Goal: Task Accomplishment & Management: Manage account settings

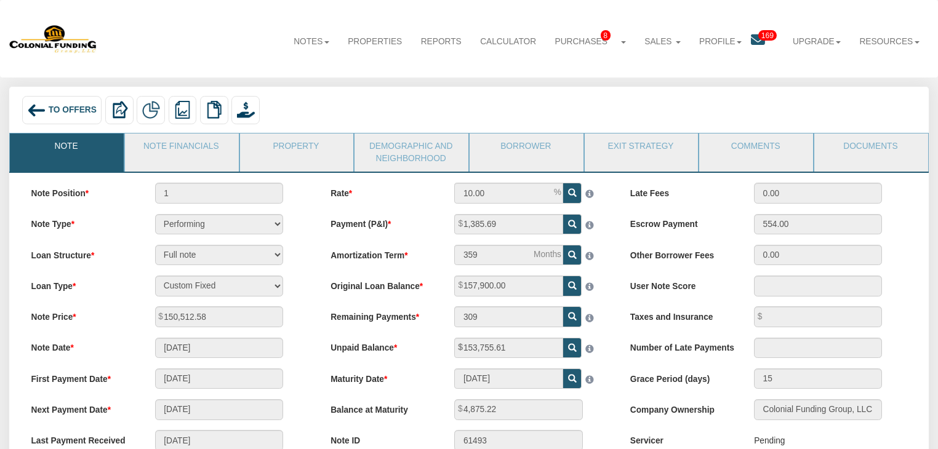
scroll to position [93, 0]
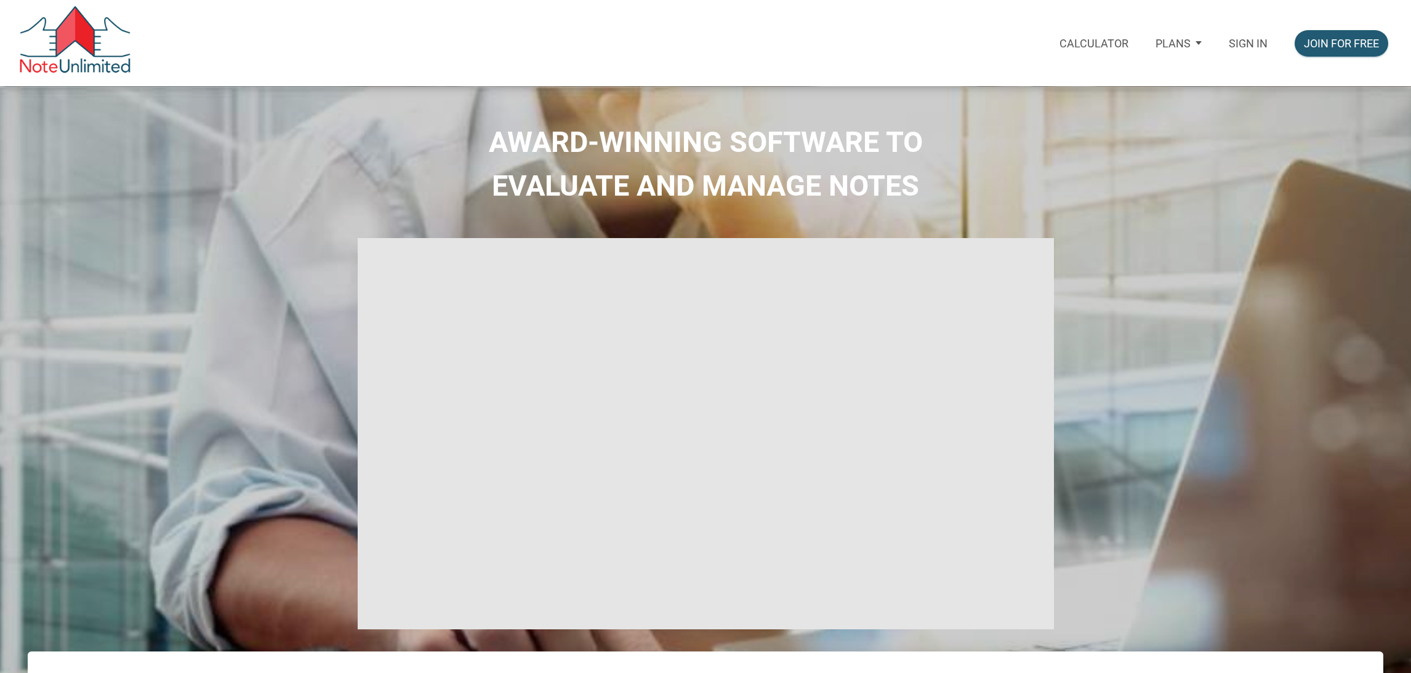
type input "Introduction to new features"
select select
click at [1237, 33] on div "Sign in" at bounding box center [1248, 43] width 66 height 45
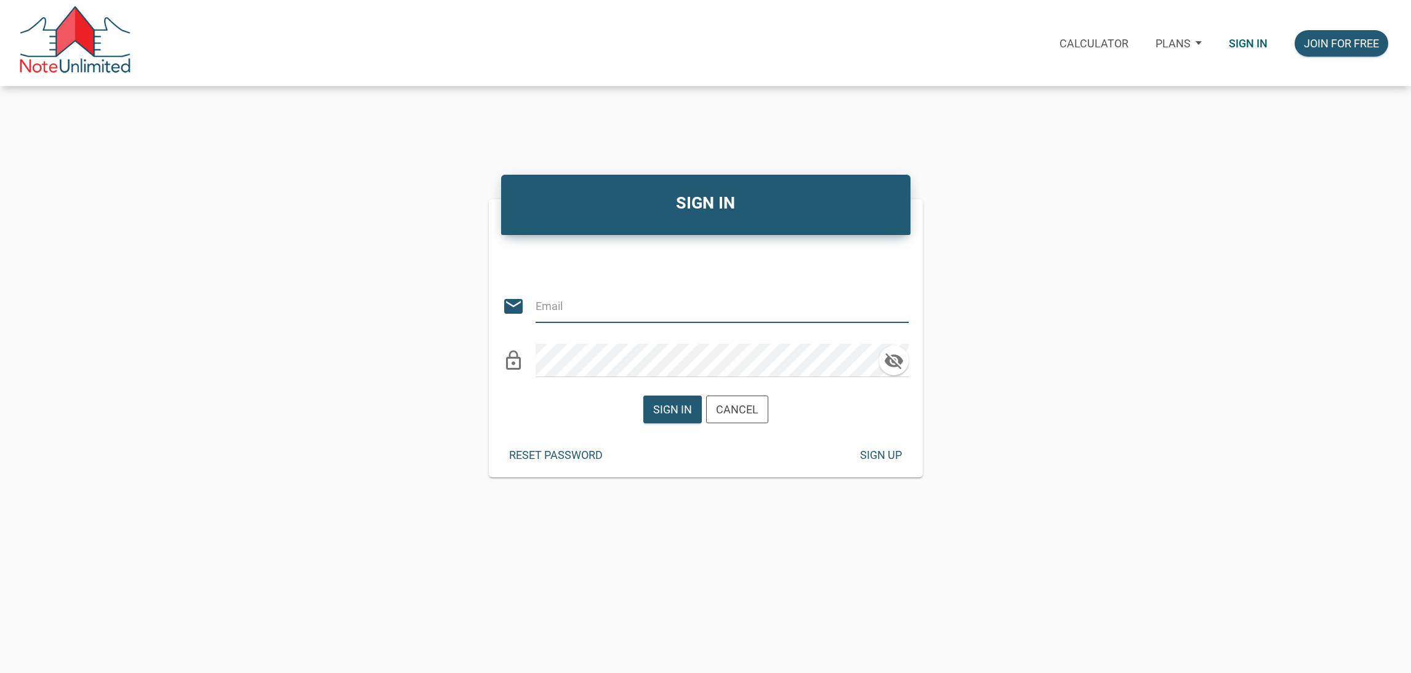
type input "[EMAIL_ADDRESS][DOMAIN_NAME]"
click at [678, 419] on div "Sign in" at bounding box center [672, 409] width 57 height 26
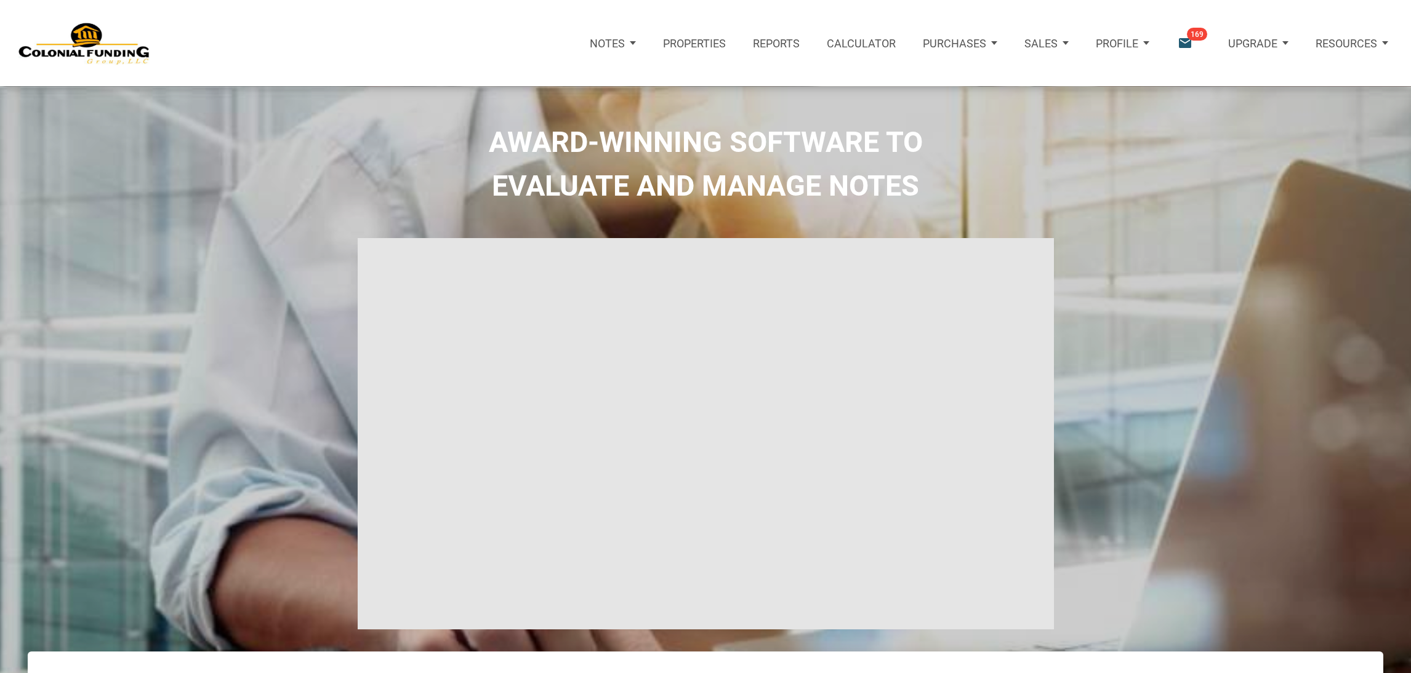
type input "Introduction to new features"
select select
click at [1170, 38] on div "Notifications email 169" at bounding box center [1189, 43] width 51 height 54
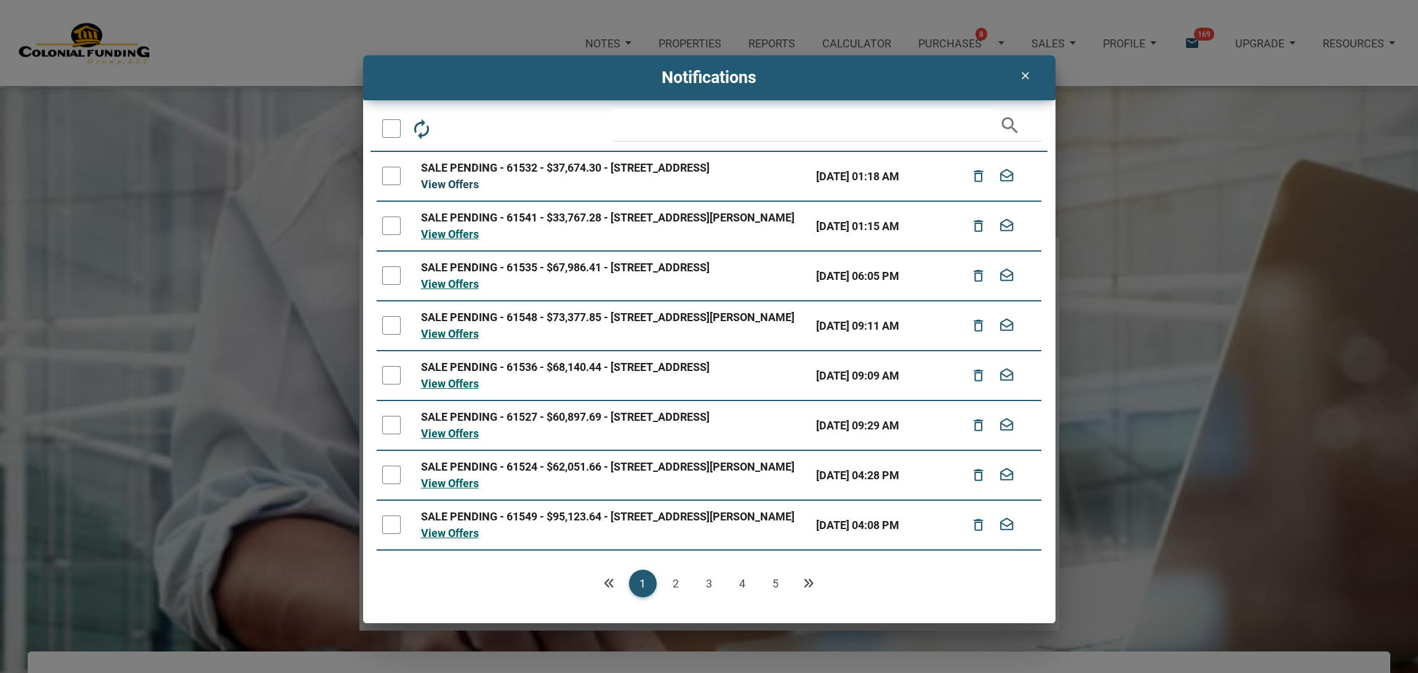
click at [461, 191] on link "View Offers" at bounding box center [450, 184] width 58 height 13
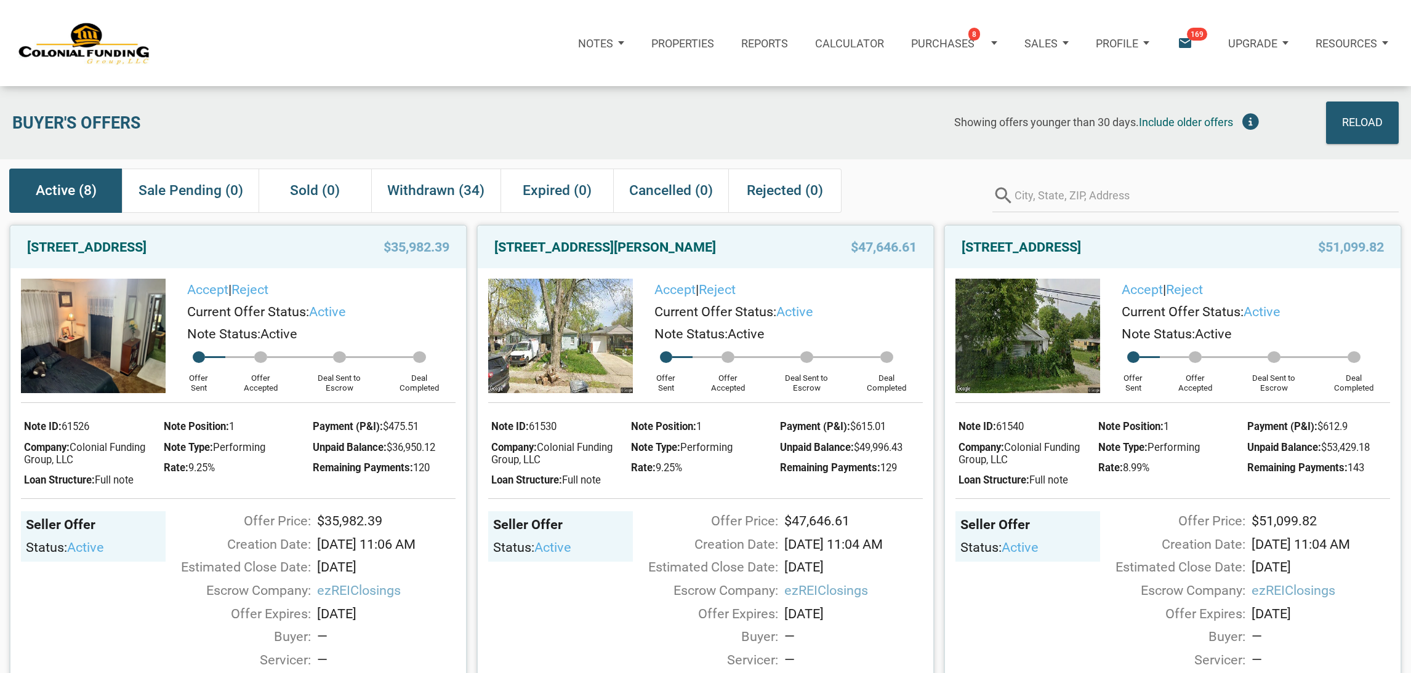
click at [78, 181] on span "Active (8)" at bounding box center [66, 191] width 61 height 22
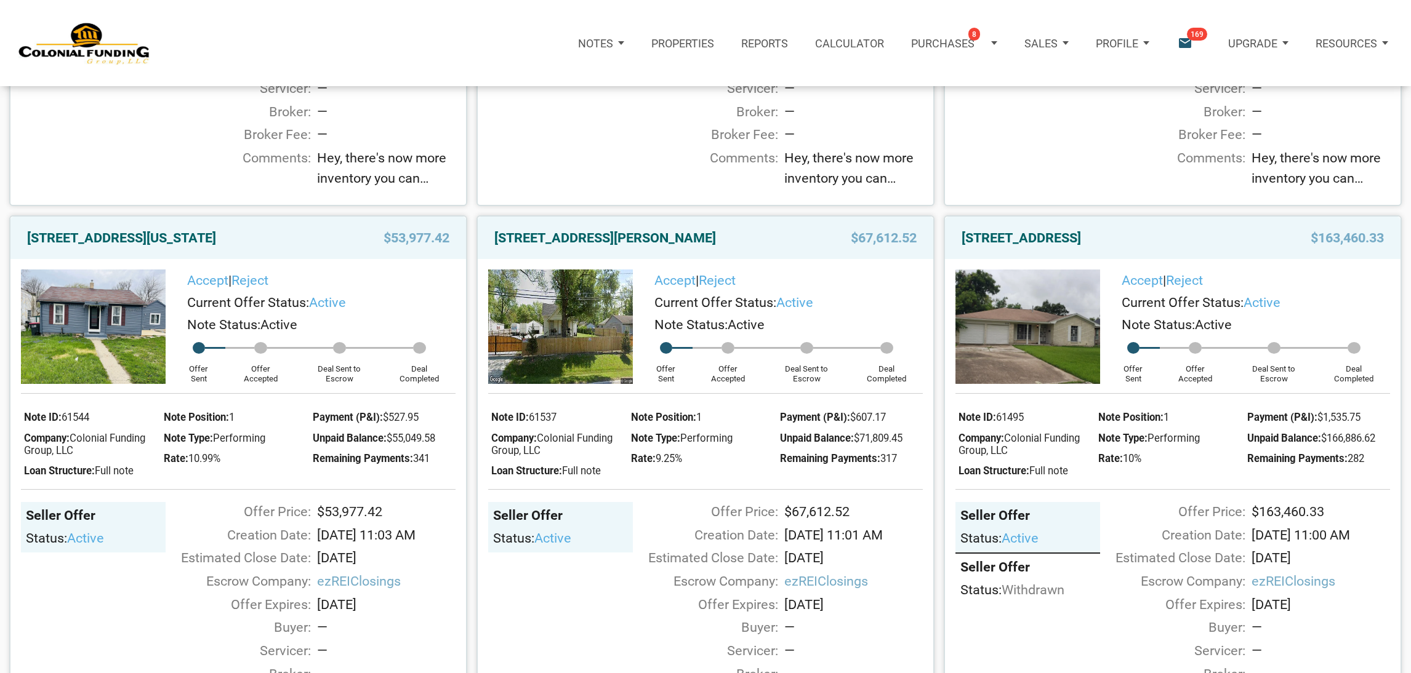
scroll to position [577, 0]
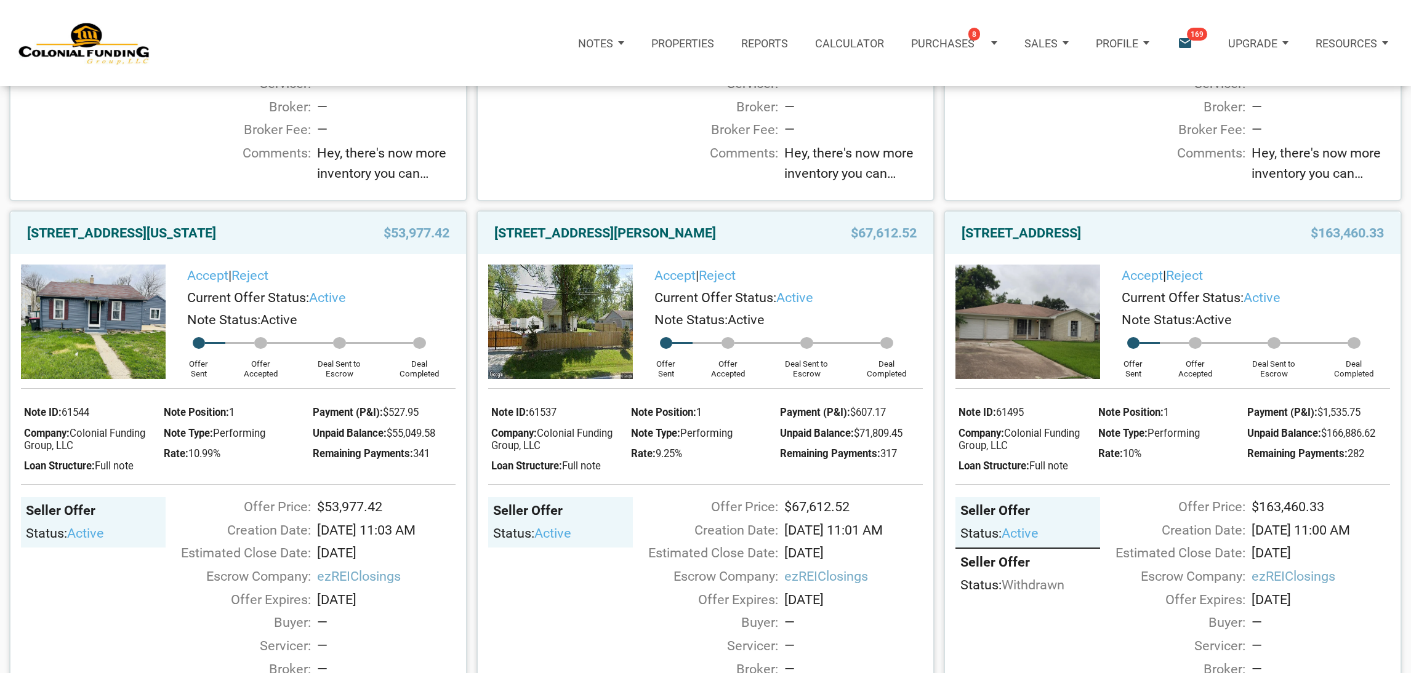
drag, startPoint x: 938, startPoint y: 387, endPoint x: 939, endPoint y: 395, distance: 7.6
click at [939, 395] on div "[STREET_ADDRESS] $163,460.33 Accept | Reject Current Offer Status: active Note …" at bounding box center [1168, 482] width 467 height 563
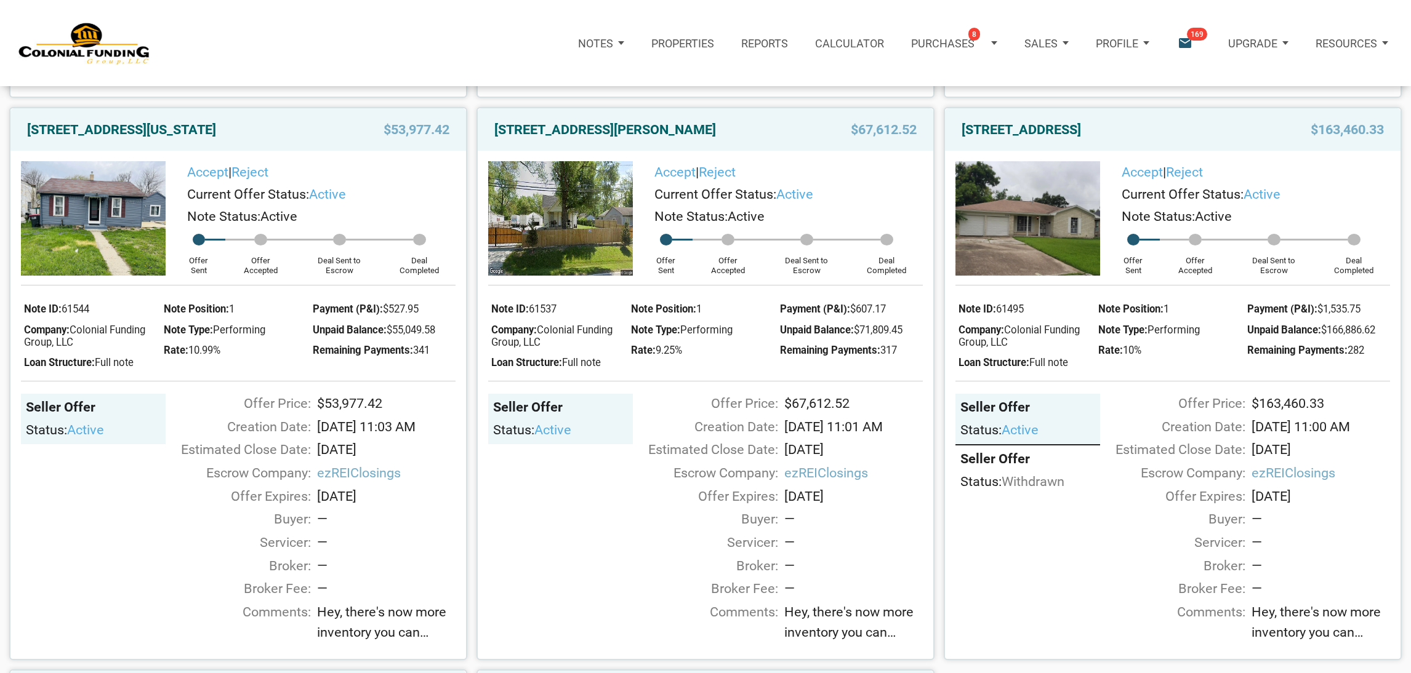
scroll to position [680, 0]
